Goal: Obtain resource: Obtain resource

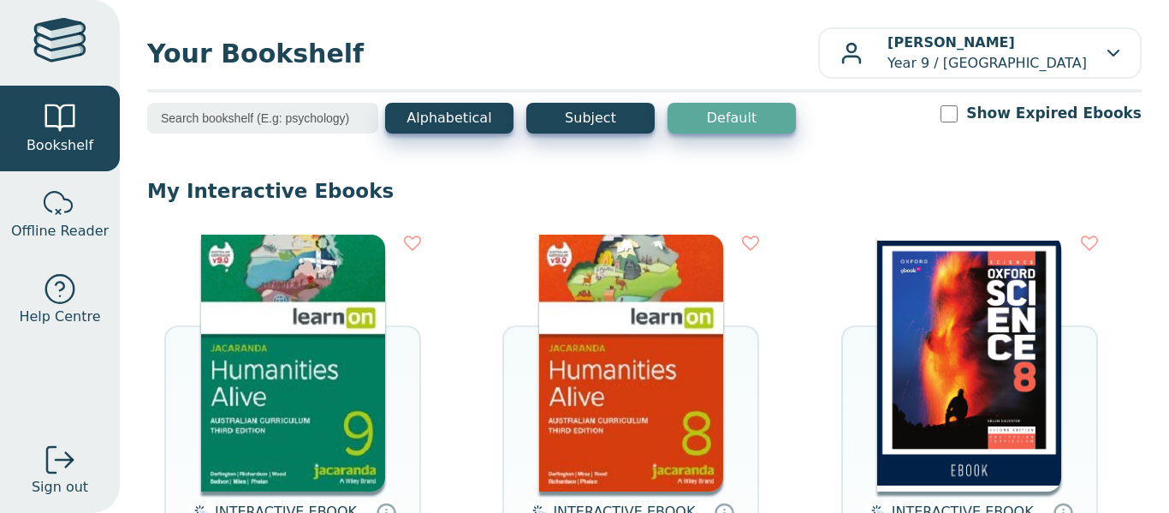
click at [316, 419] on img at bounding box center [293, 362] width 184 height 257
click at [282, 406] on img at bounding box center [293, 362] width 184 height 257
